Goal: Navigation & Orientation: Find specific page/section

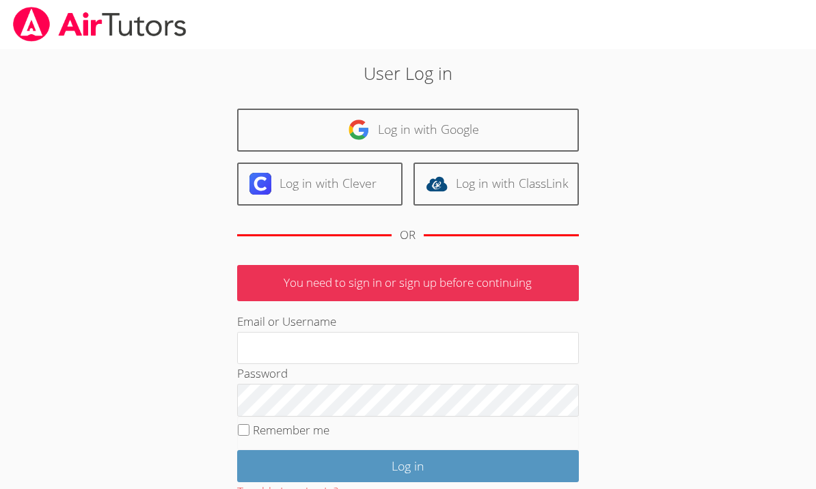
scroll to position [81, 0]
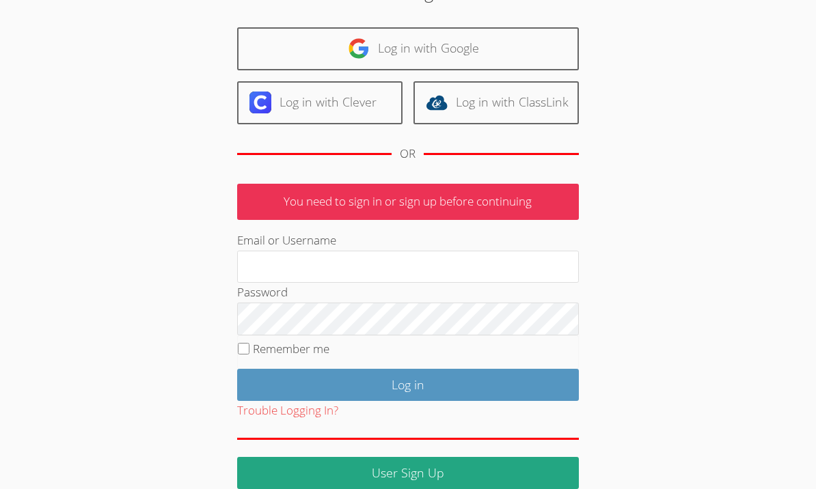
click at [257, 123] on link "Log in with Clever" at bounding box center [319, 102] width 165 height 43
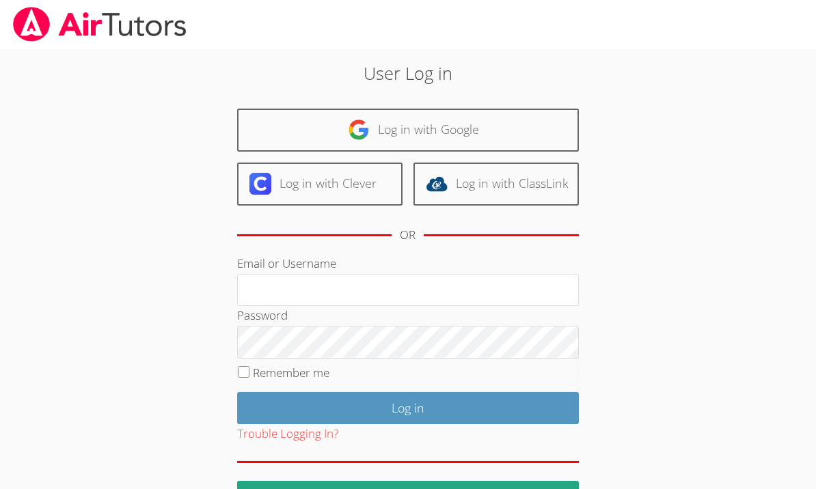
click at [501, 132] on link "Log in with Google" at bounding box center [408, 130] width 342 height 43
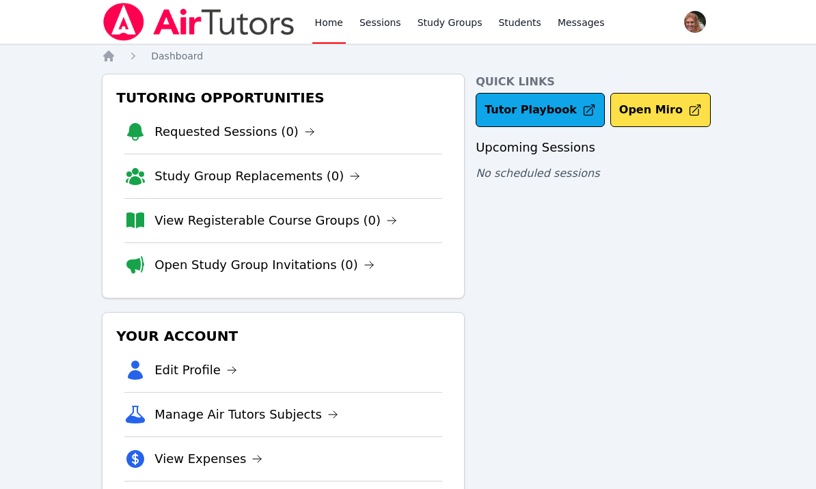
click at [275, 140] on link "Requested Sessions (0)" at bounding box center [234, 131] width 161 height 19
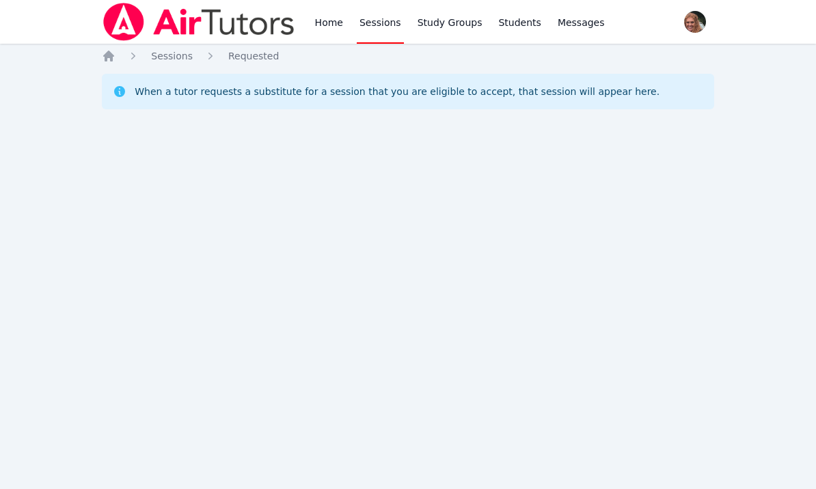
click at [459, 28] on link "Study Groups" at bounding box center [450, 22] width 70 height 44
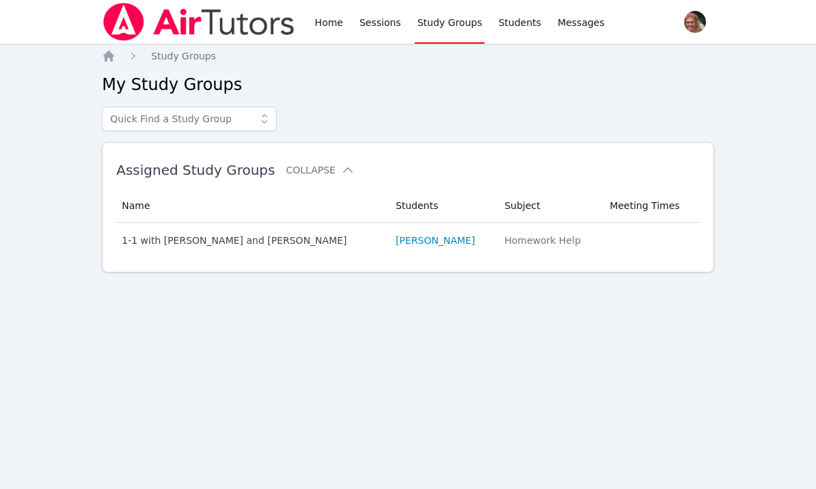
click at [522, 21] on link "Students" at bounding box center [520, 22] width 48 height 44
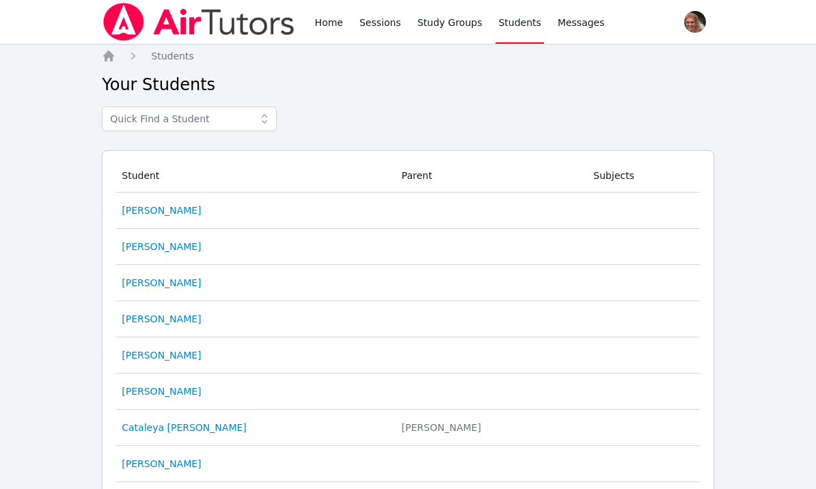
click at [375, 25] on link "Sessions" at bounding box center [380, 22] width 47 height 44
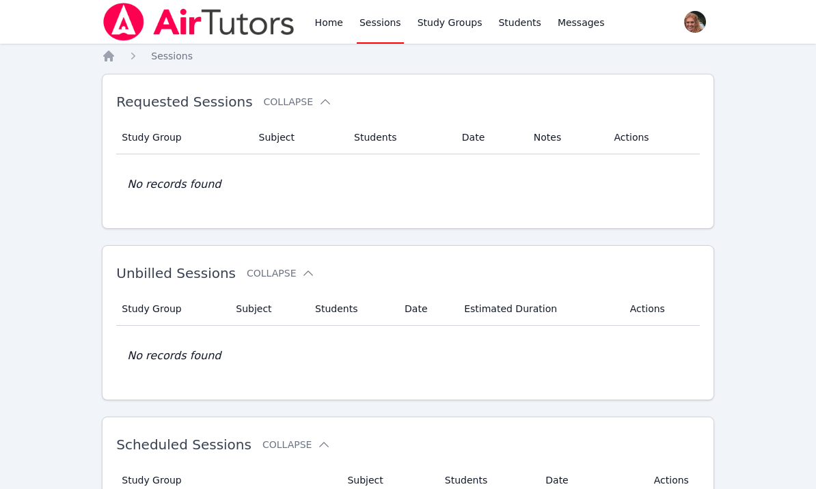
click at [334, 17] on link "Home" at bounding box center [328, 22] width 33 height 44
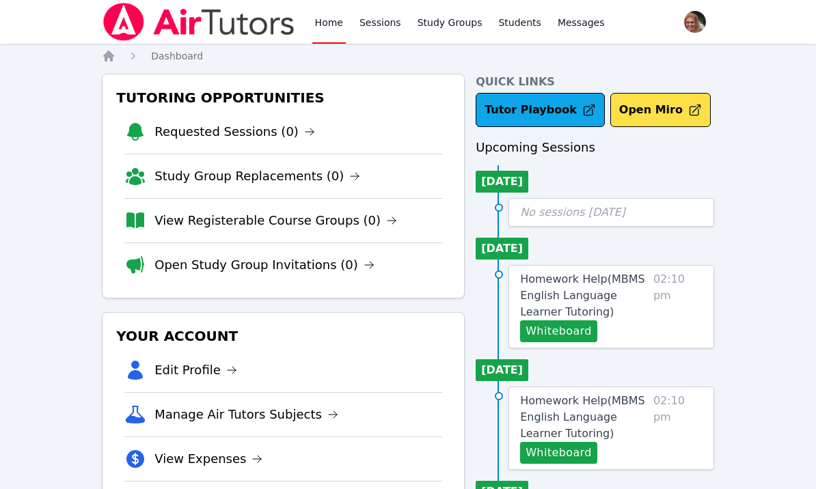
click at [648, 296] on link "Homework Help ( MBMS English Language Learner Tutoring )" at bounding box center [584, 295] width 128 height 49
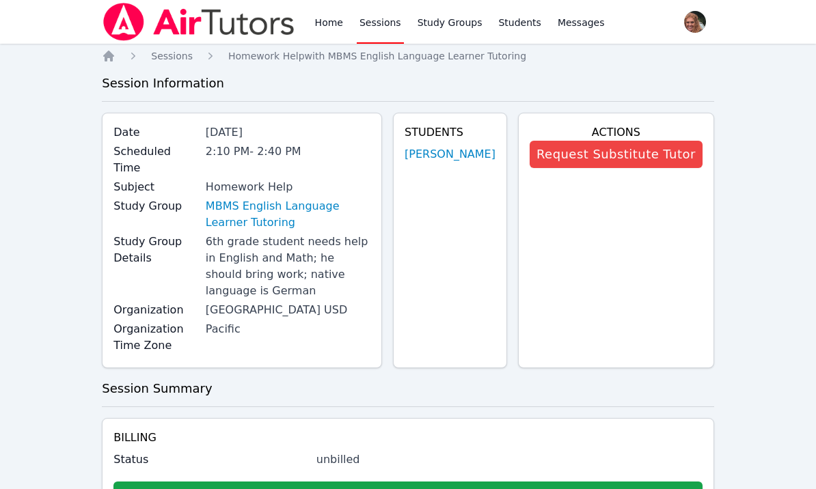
click at [332, 22] on link "Home" at bounding box center [328, 22] width 33 height 44
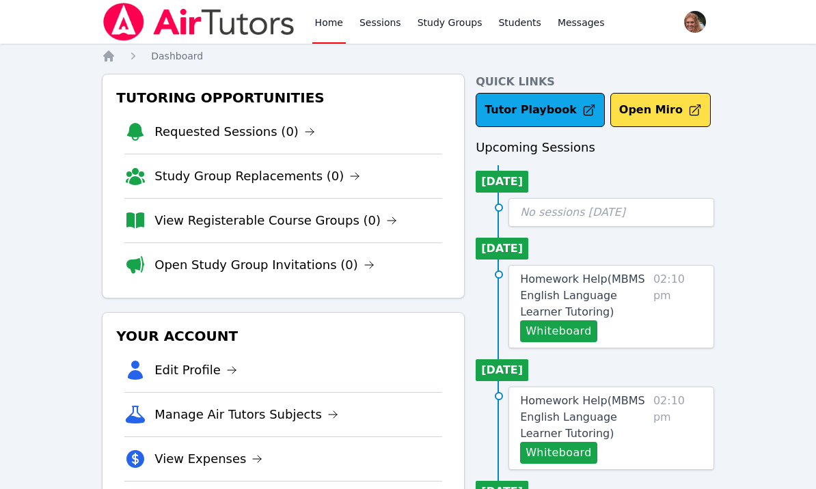
click at [260, 138] on link "Requested Sessions (0)" at bounding box center [234, 131] width 161 height 19
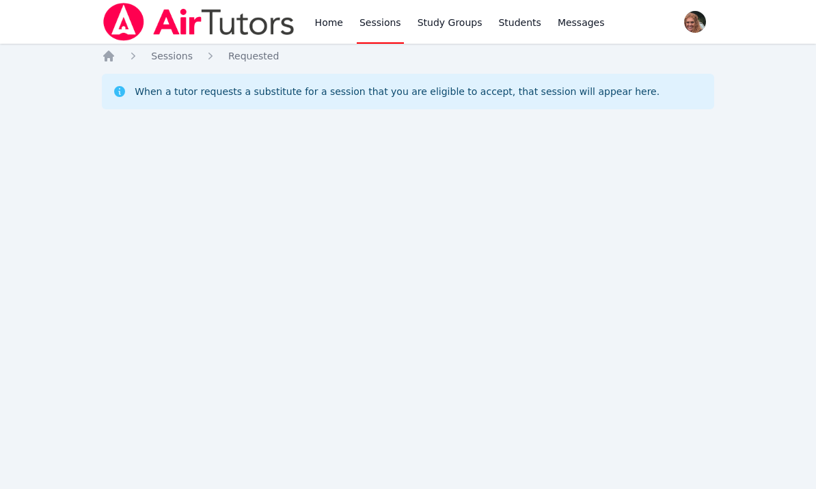
click at [332, 35] on link "Home" at bounding box center [328, 22] width 33 height 44
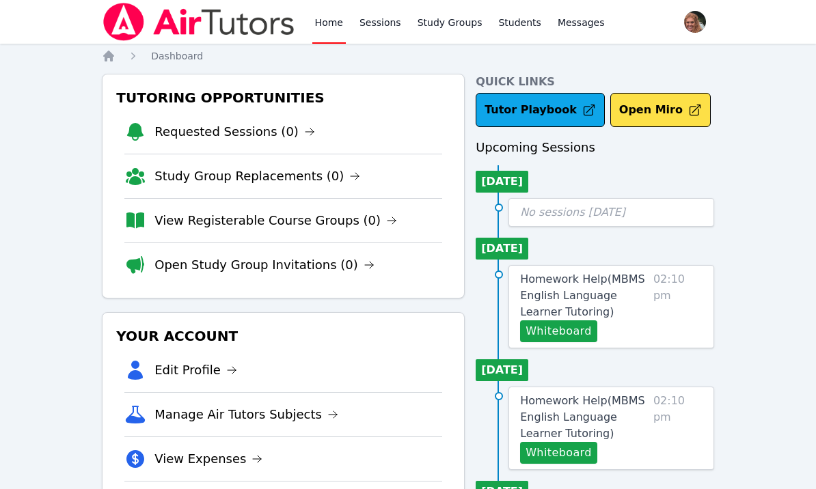
click at [393, 267] on li "Open Study Group Invitations (0)" at bounding box center [283, 265] width 318 height 44
click at [291, 265] on link "Open Study Group Invitations (0)" at bounding box center [264, 265] width 220 height 19
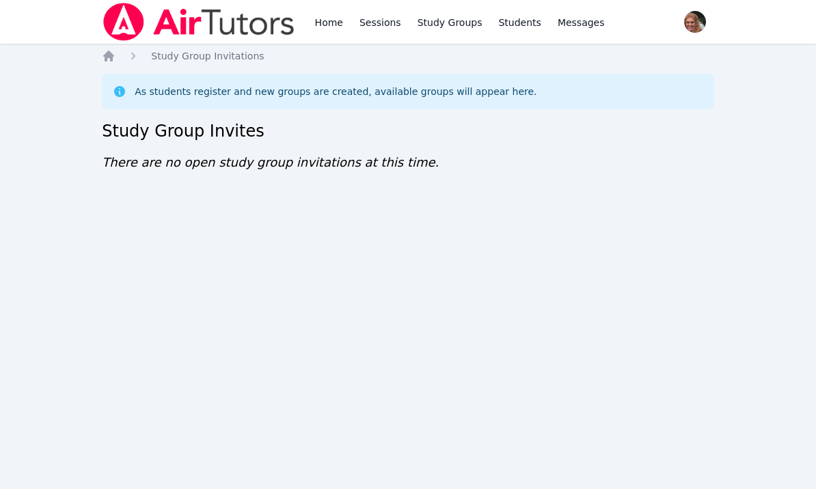
click at [321, 38] on link "Home" at bounding box center [328, 22] width 33 height 44
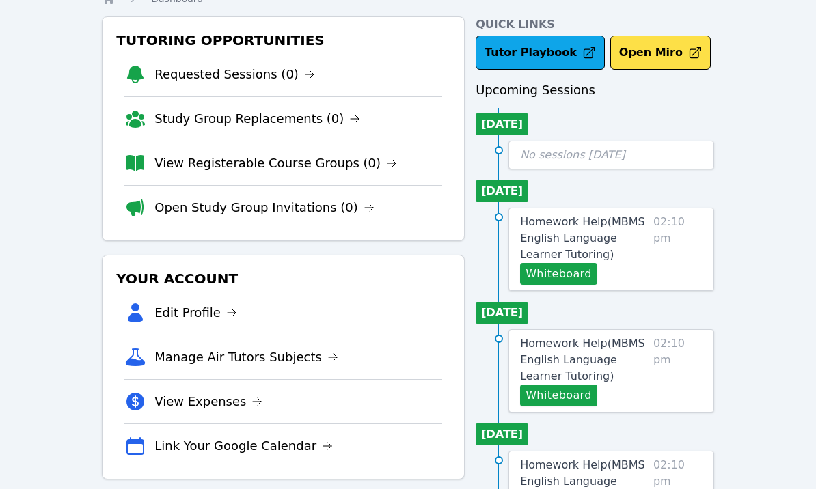
scroll to position [57, 0]
